Goal: Task Accomplishment & Management: Manage account settings

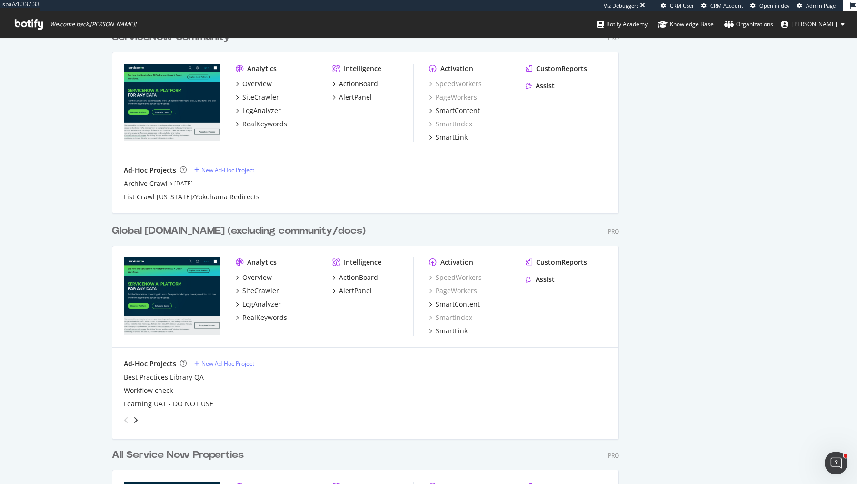
scroll to position [775, 0]
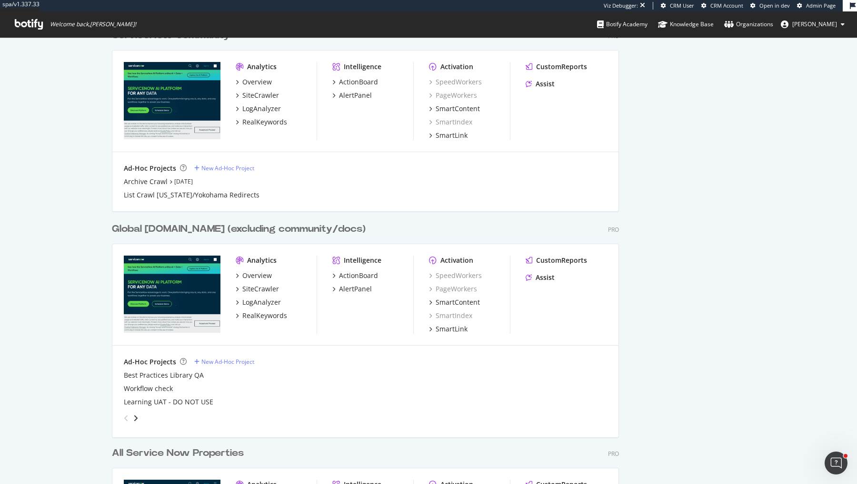
click at [268, 225] on div "Global [DOMAIN_NAME] (excluding community/docs)" at bounding box center [239, 229] width 254 height 14
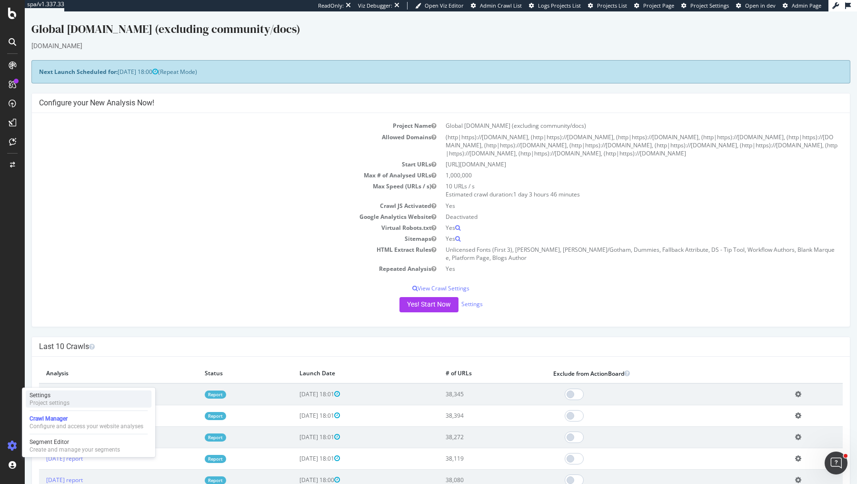
click at [83, 397] on div "Settings Project settings" at bounding box center [89, 398] width 126 height 17
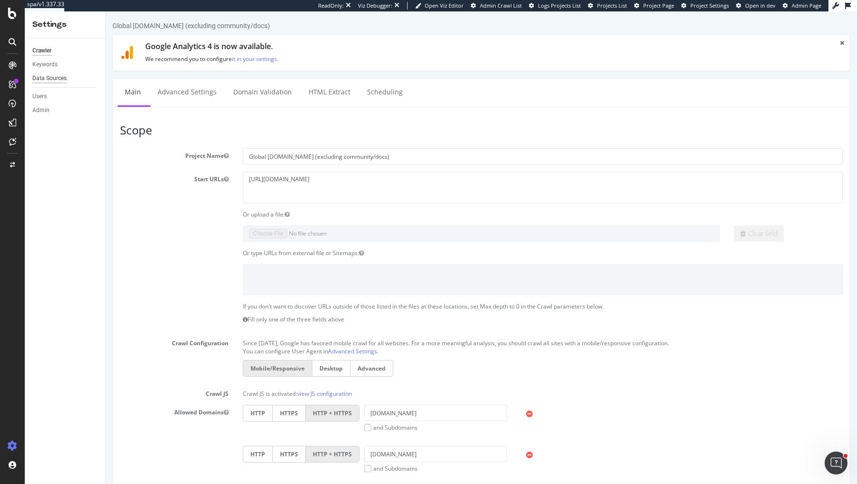
click at [54, 77] on div "Data Sources" at bounding box center [49, 78] width 34 height 10
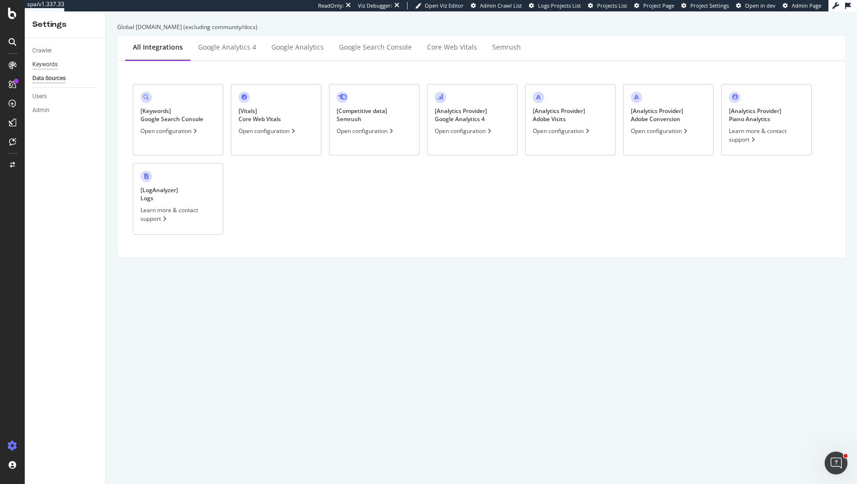
click at [50, 63] on div "Keywords" at bounding box center [44, 65] width 25 height 10
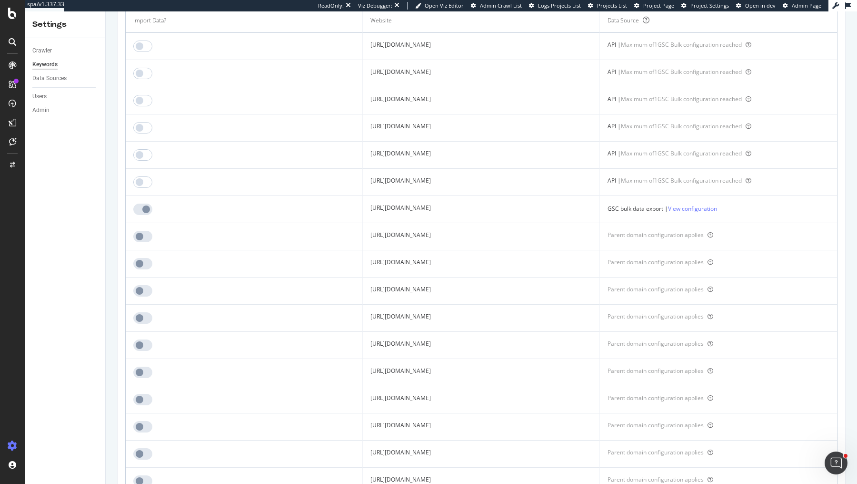
scroll to position [135, 0]
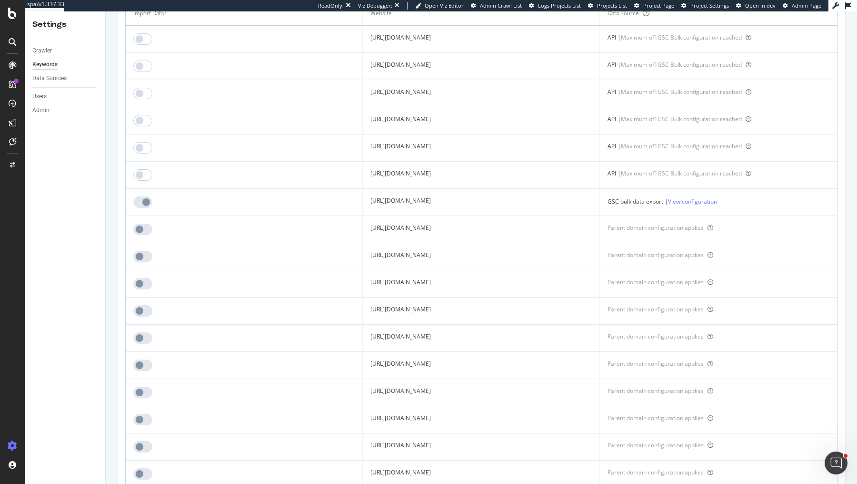
click at [679, 201] on div "GSC bulk data export | View configuration" at bounding box center [719, 201] width 222 height 10
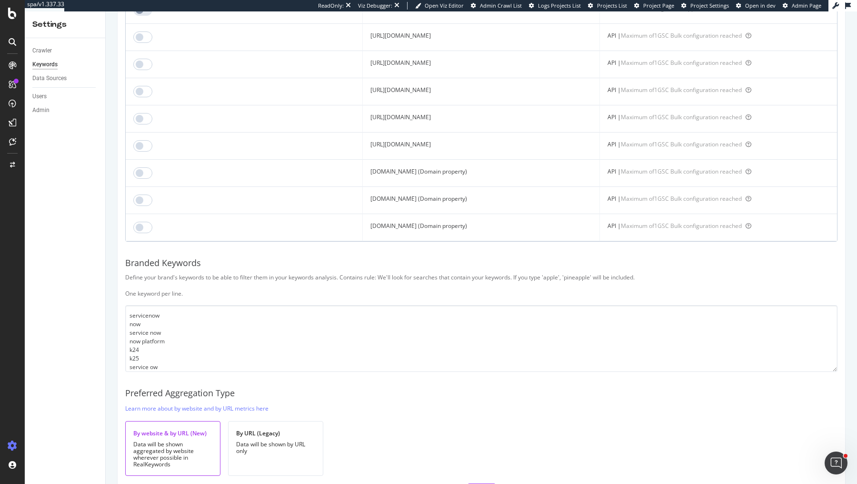
scroll to position [733, 0]
click at [378, 221] on td "[DOMAIN_NAME] (Domain property)" at bounding box center [481, 228] width 237 height 27
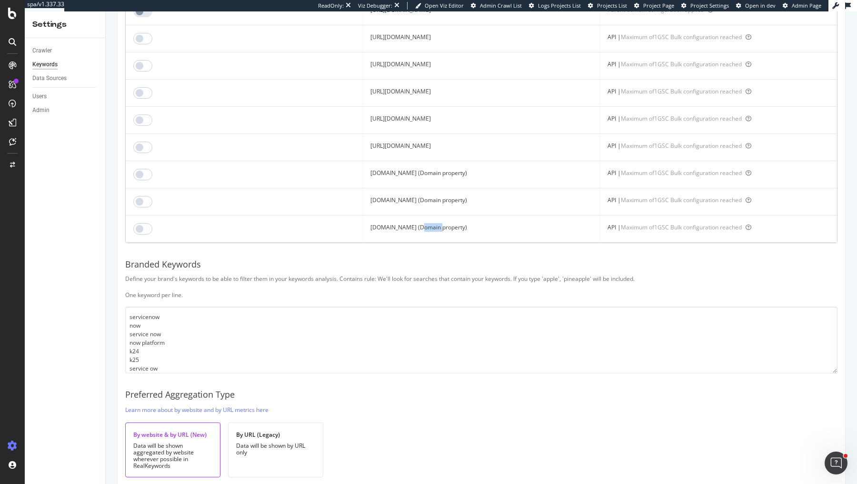
click at [378, 221] on td "[DOMAIN_NAME] (Domain property)" at bounding box center [481, 228] width 237 height 27
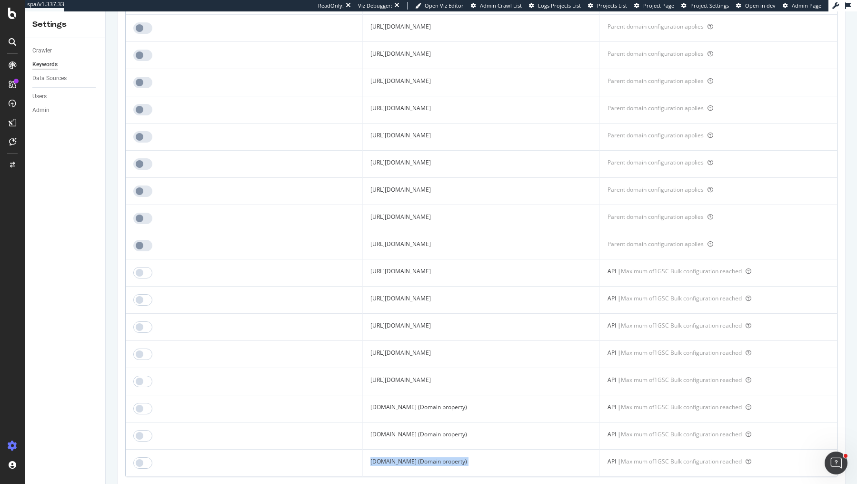
scroll to position [501, 0]
